Goal: Information Seeking & Learning: Learn about a topic

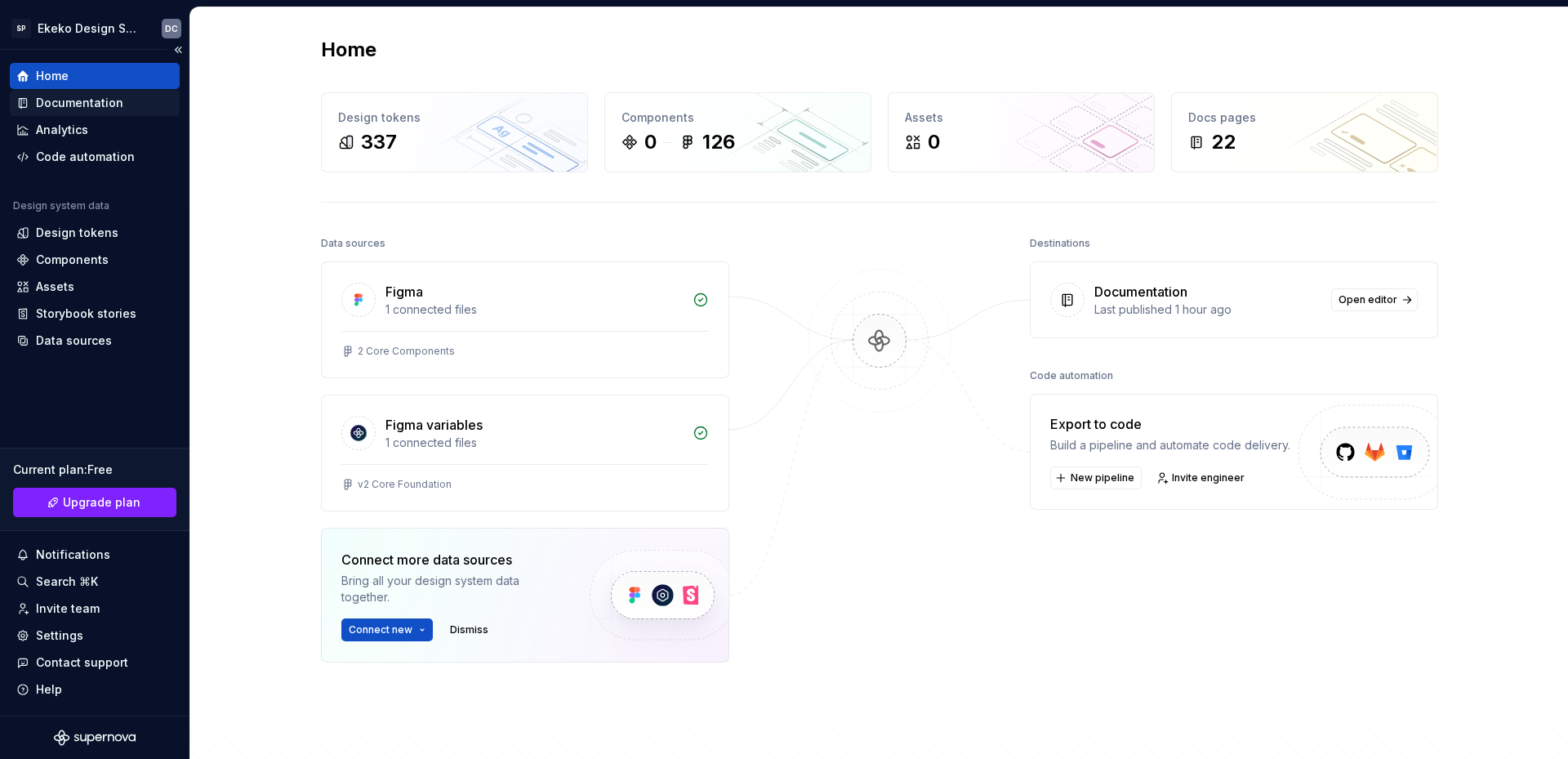
click at [93, 107] on div "Documentation" at bounding box center [80, 103] width 88 height 16
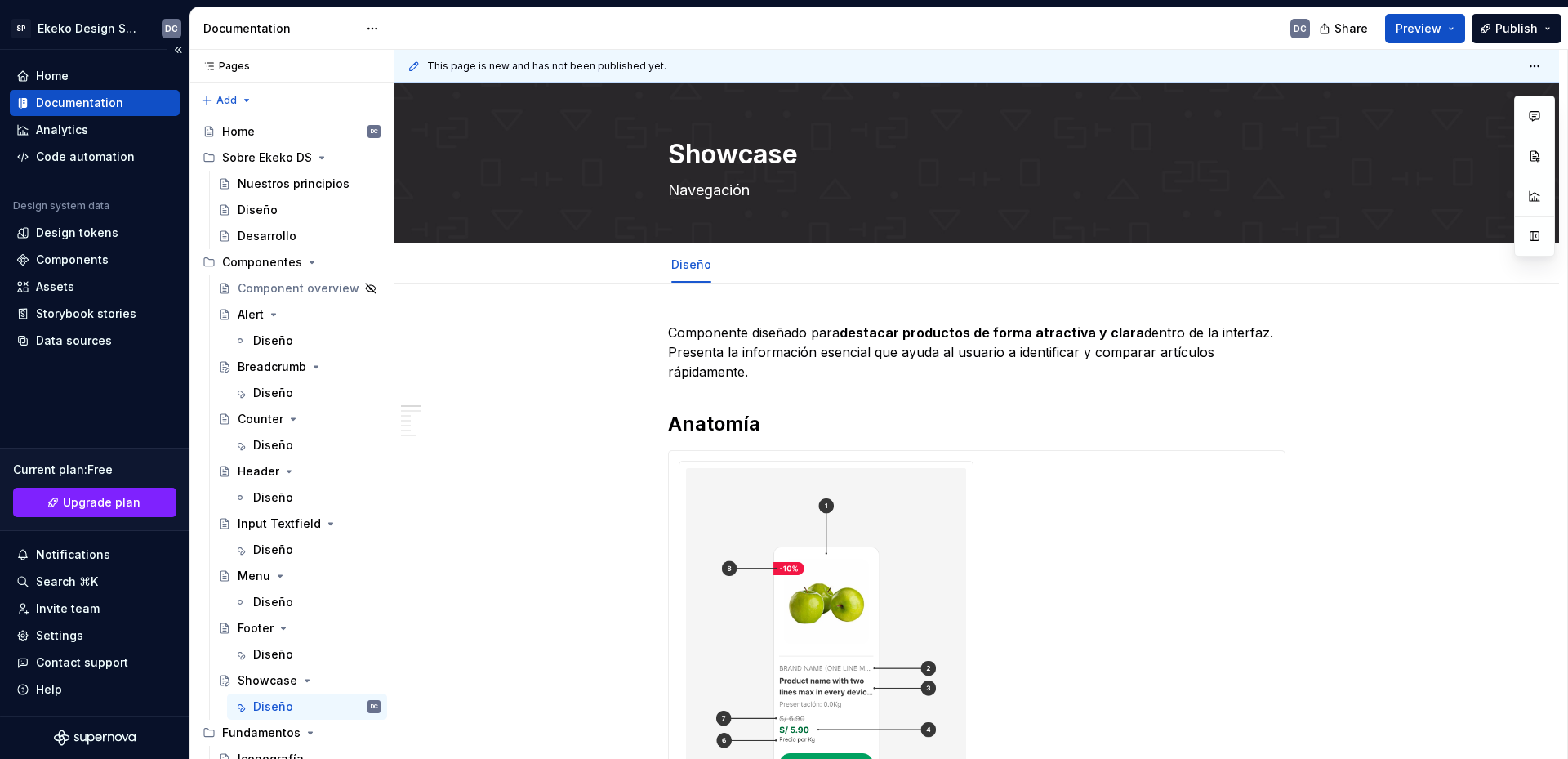
click at [71, 99] on div "Documentation" at bounding box center [80, 103] width 88 height 16
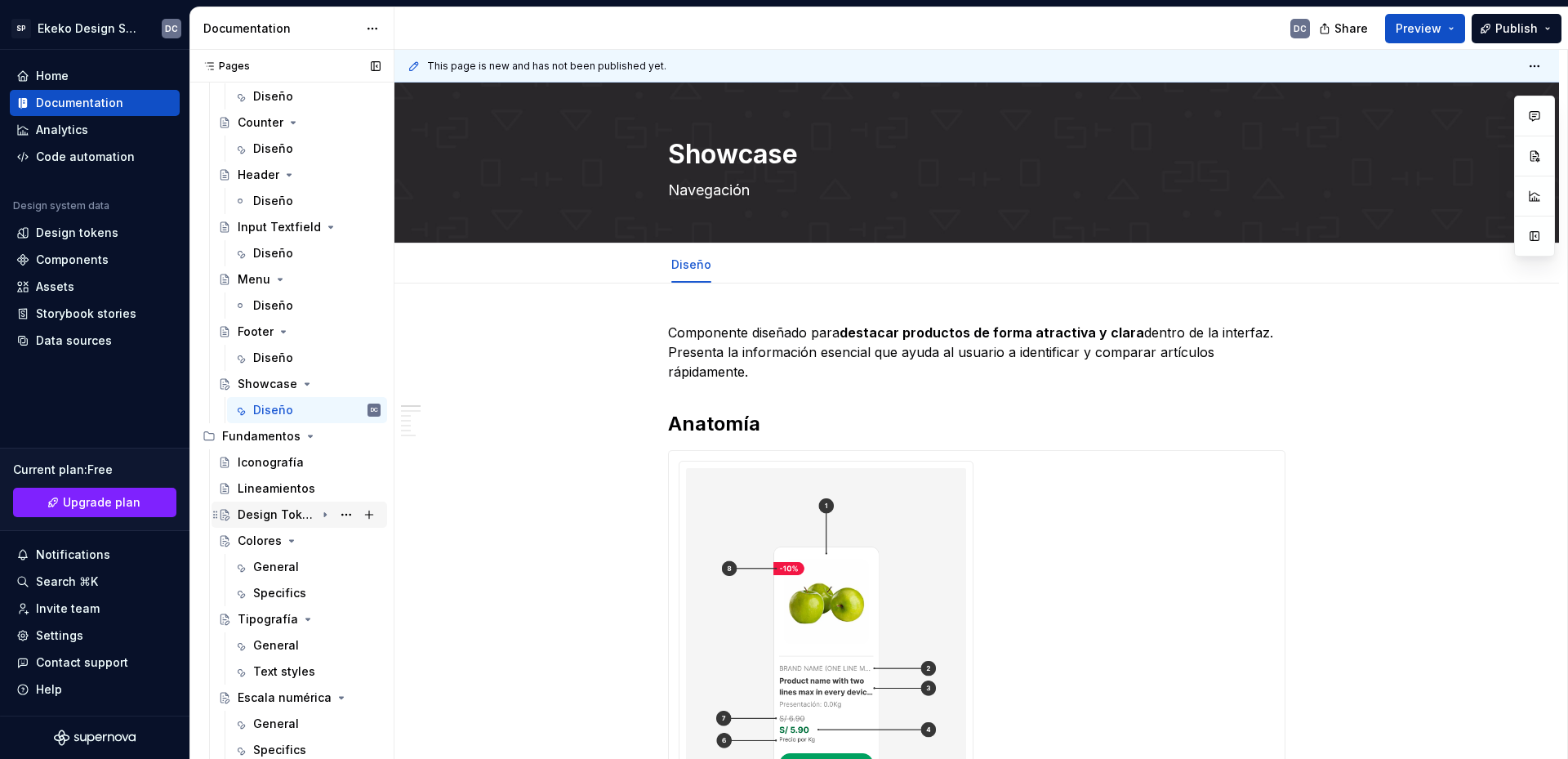
click at [263, 516] on div "Design Tokens" at bounding box center [276, 515] width 78 height 16
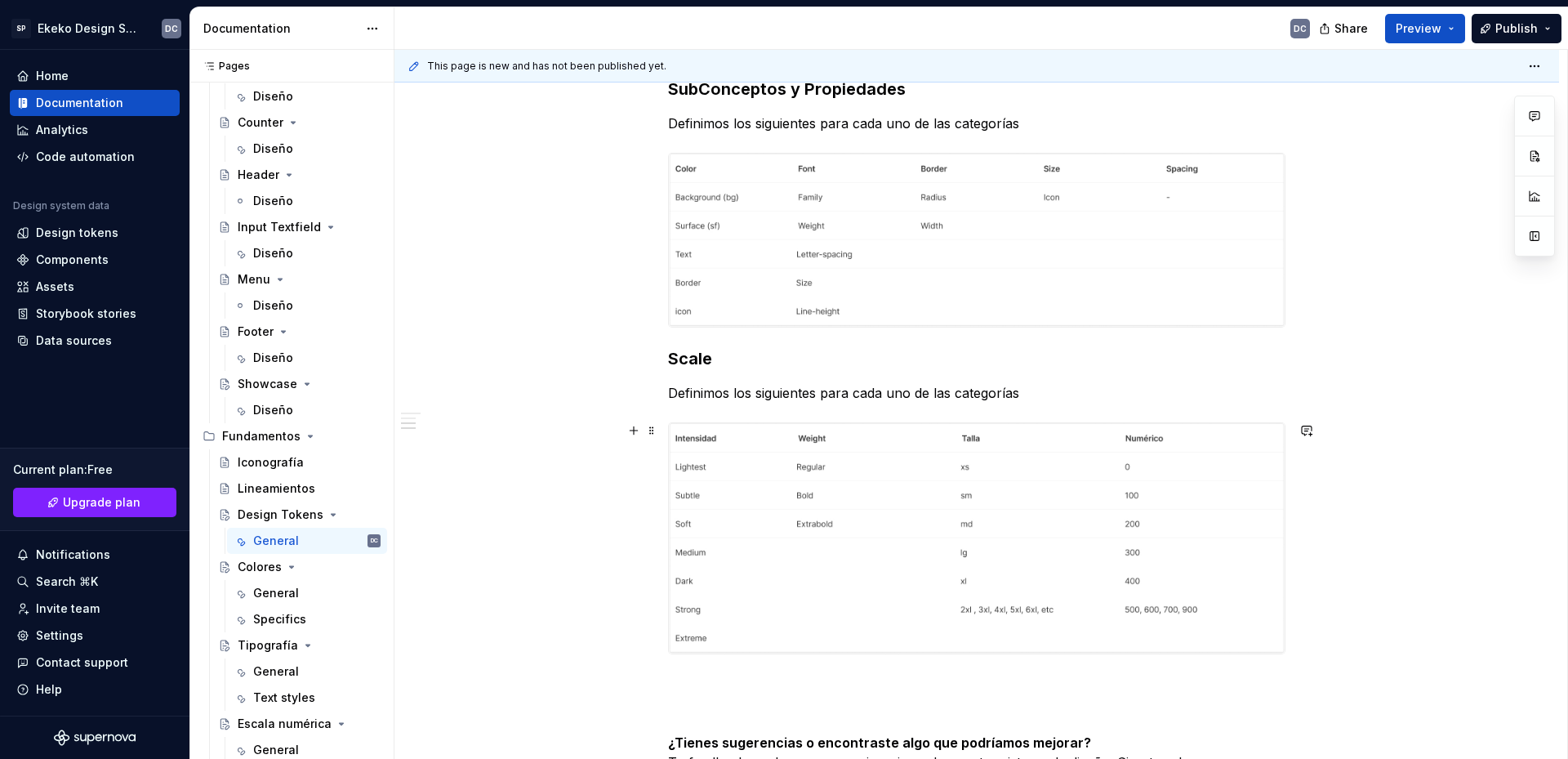
scroll to position [1389, 0]
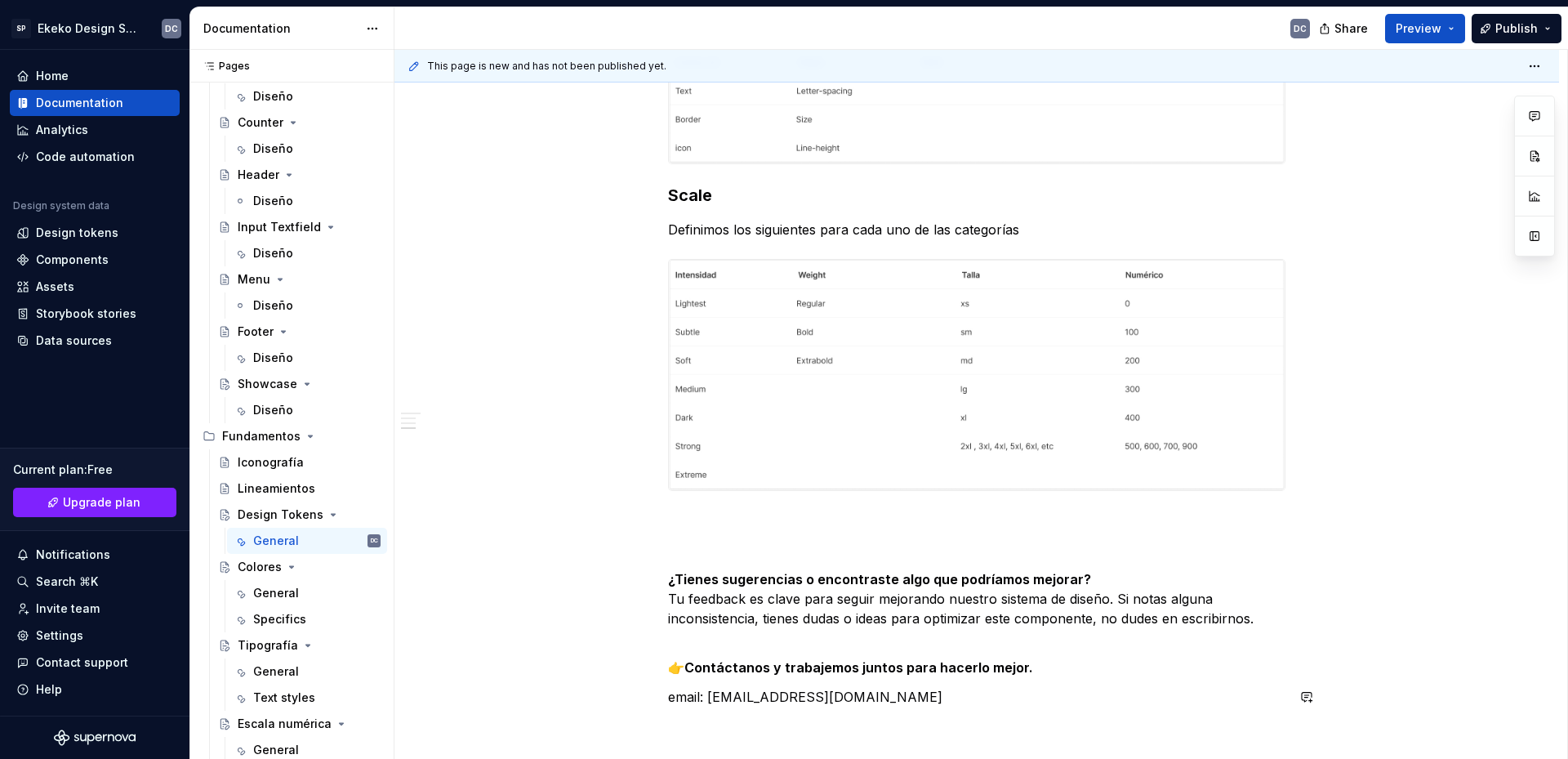
type textarea "*"
